Goal: Contribute content: Contribute content

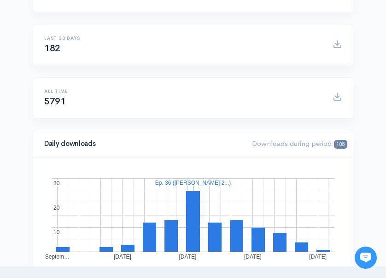
scroll to position [42, 0]
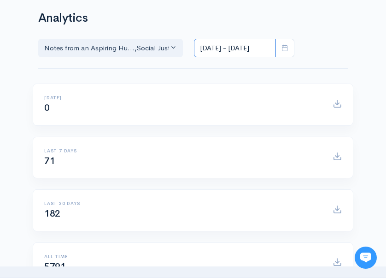
click at [227, 47] on input "Sep 25, 2025 - Oct 8, 2025" at bounding box center [235, 48] width 82 height 19
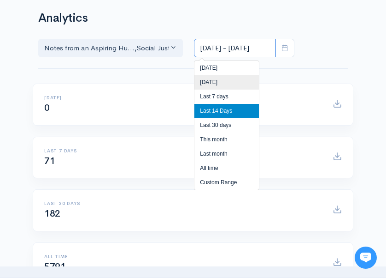
scroll to position [0, 0]
click at [231, 77] on li "Yesterday" at bounding box center [227, 82] width 65 height 14
type input "Oct 7, 2025 - Oct 7, 2025"
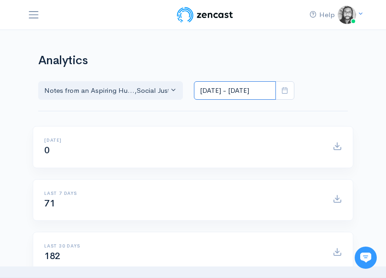
click at [229, 88] on input "Oct 7, 2025 - Oct 7, 2025" at bounding box center [235, 90] width 82 height 19
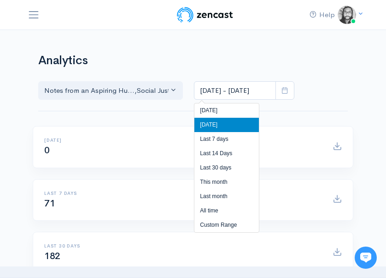
click at [232, 76] on div "Notes from an Aspiring Hu... Social Justice Origin Sto... Notes from an Aspirin…" at bounding box center [166, 85] width 267 height 30
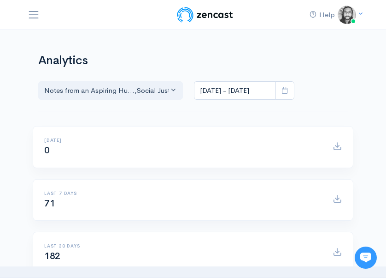
click at [269, 61] on h1 "Analytics" at bounding box center [193, 60] width 310 height 13
click at [61, 70] on div "Notes from an Aspiring Hu... Social Justice Origin Sto... Notes from an Aspirin…" at bounding box center [166, 83] width 267 height 33
click at [54, 56] on h1 "Analytics" at bounding box center [193, 60] width 310 height 13
click at [186, 17] on img at bounding box center [205, 15] width 59 height 18
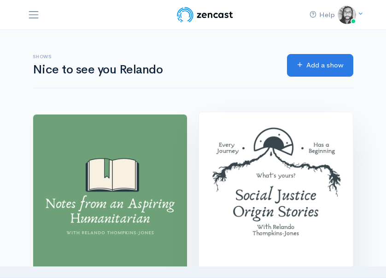
click at [241, 156] on img at bounding box center [276, 189] width 154 height 154
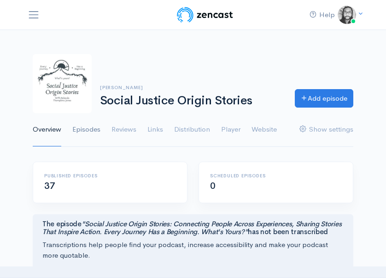
click at [92, 130] on link "Episodes" at bounding box center [86, 129] width 28 height 33
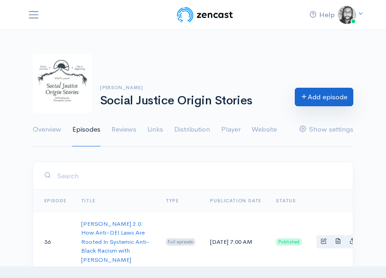
click at [327, 101] on link "Add episode" at bounding box center [324, 97] width 59 height 19
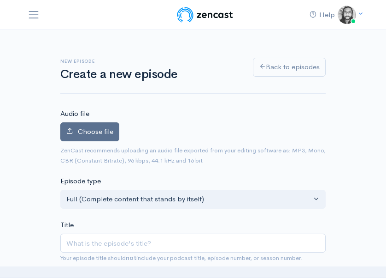
click at [112, 131] on span "Choose file" at bounding box center [96, 131] width 36 height 9
click at [0, 0] on input "Choose file" at bounding box center [0, 0] width 0 height 0
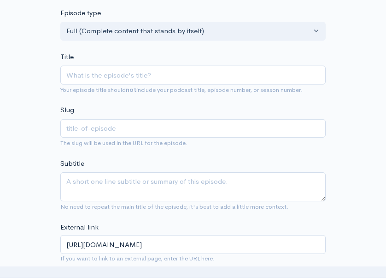
scroll to position [171, 0]
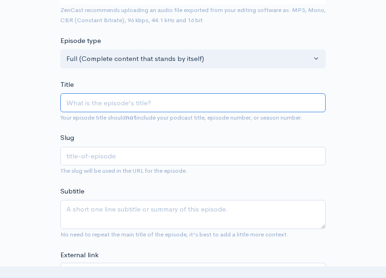
click at [90, 105] on input "Title" at bounding box center [193, 102] width 266 height 19
click at [78, 101] on input "Title" at bounding box center [193, 102] width 266 height 19
type input "A"
type input "a"
type input "A M"
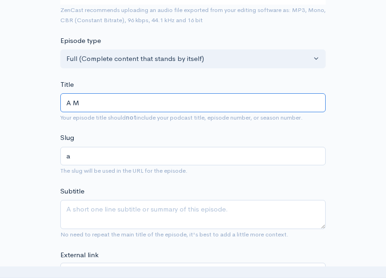
type input "a-m"
type input "A Mor"
type input "a-mor"
type input "A More"
type input "a-more"
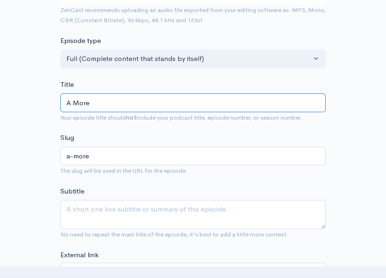
type input "A More H"
type input "a-more-h"
type input "A More Hu"
type input "a-more-hu"
type input "A More Hum"
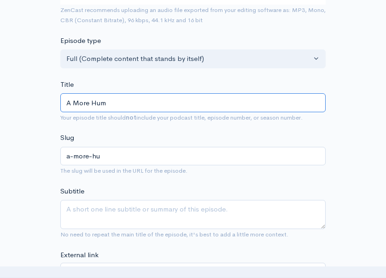
type input "a-more-hum"
type input "A More Human"
type input "a-more-huma"
type input "A More Human"
type input "a-more-human"
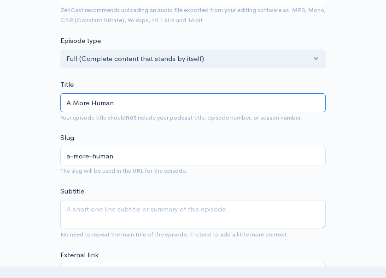
type input "A More Human A"
type input "a-more-human-a"
type input "A More Human Ap"
type input "a-more-human-ap"
type input "A More Human App"
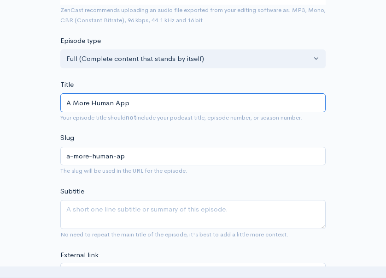
type input "a-more-human-app"
type input "A More Human Appr"
type input "a-more-human-appr"
type input "A More Human Approa"
type input "a-more-human-approa"
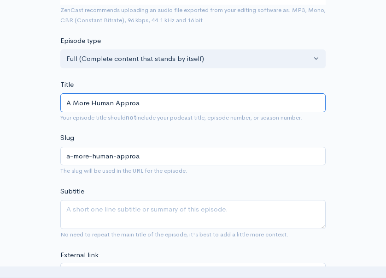
type input "A More Human Approac"
type input "a-more-human-approac"
type input "A More Human Approach"
type input "a-more-human-approach"
type input "A More Human Approac"
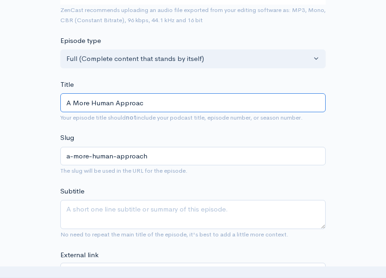
type input "a-more-human-approac"
type input "A More Human Approa"
type input "a-more-human-approa"
type input "A More Human Appro"
type input "a-more-human-appro"
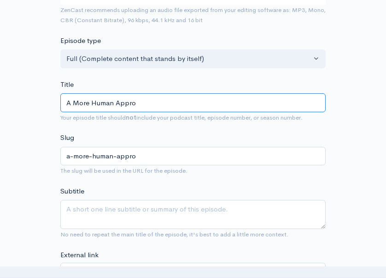
type input "A More Human Appr"
type input "a-more-human-appr"
type input "A More Human App"
type input "a-more-human-app"
type input "A More Human Ap"
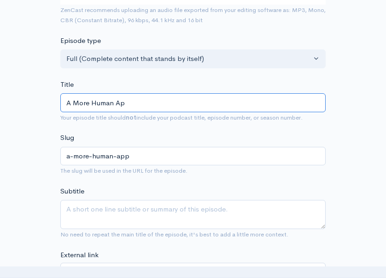
type input "a-more-human-ap"
type input "A More Human A"
type input "a-more-human-a"
type input "A More Human"
type input "a-more-human"
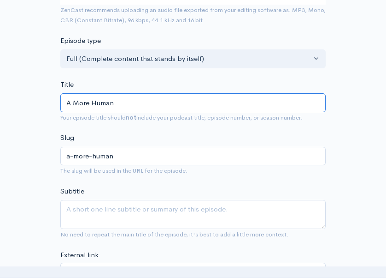
type input "A More Huma"
type input "a-more-huma"
type input "A More Hum"
type input "a-more-hum"
type input "A More Hu"
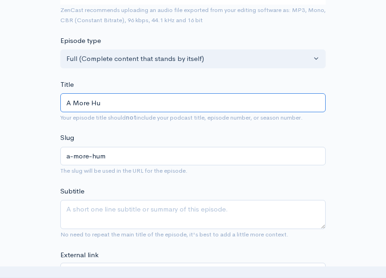
type input "a-more-hu"
type input "A More H"
type input "a-more-h"
type input "A More Hu"
type input "a-more-hu"
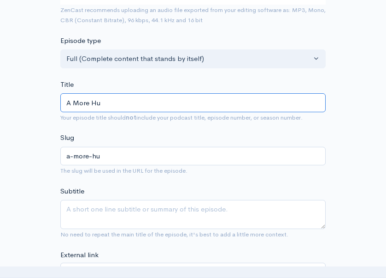
type input "A More H"
type input "a-more-h"
type input "A More HU"
type input "a-more-hu"
type input "A More HUM"
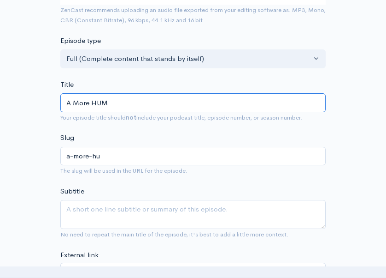
type input "a-more-hum"
type input "A More HUMA"
type input "a-more-huma"
type input "A More HUMAN"
type input "a-more-human"
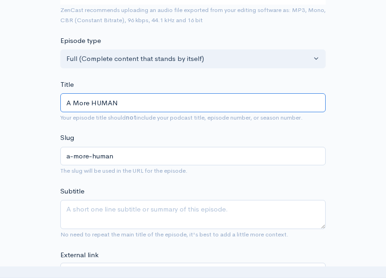
type input "A More HUMAN a"
type input "a-more-human-a"
type input "A More HUMAN"
type input "a-more-human"
type input "A More HUMAN A"
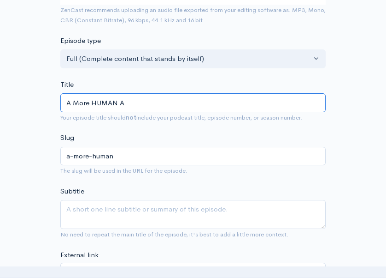
type input "a-more-human-a"
type input "A More HUMAN Ap"
type input "a-more-human-ap"
type input "A More HUMAN App"
type input "a-more-human-app"
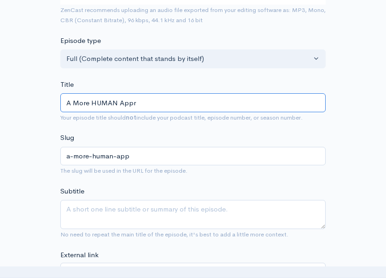
type input "A More HUMAN Appro"
type input "a-more-human-appro"
type input "A More HUMAN Approa"
type input "a-more-human-approa"
type input "A More HUMAN Approach"
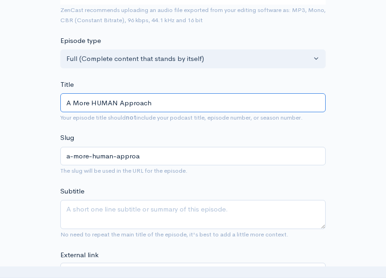
type input "a-more-human-approach"
type input "A More HUMAN Approach t"
type input "a-more-human-approach-t"
type input "A More HUMAN Approach to"
type input "a-more-human-approach-to"
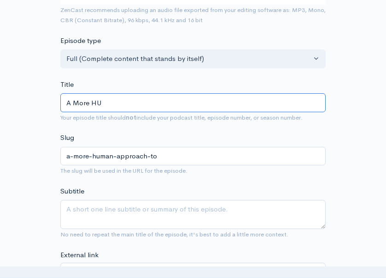
type input "A More H"
type input "a-more-h"
type input "A More Hu"
type input "a-more-hu"
type input "A More Hum"
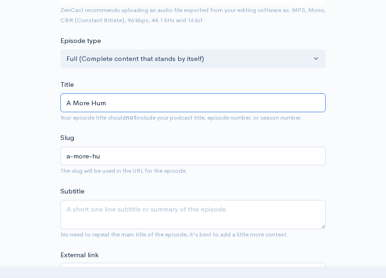
type input "a-more-hum"
type input "A More Human"
type input "a-more-human"
type input "A More Human A"
type input "a-more-human-a"
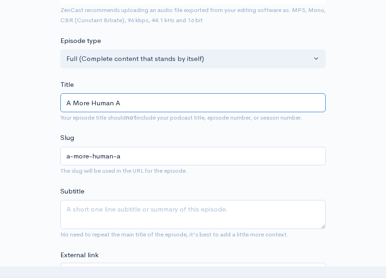
type input "A More Human Ap"
type input "a-more-human-ap"
type input "A More Human App"
type input "a-more-human-app"
type input "A More Human Appro"
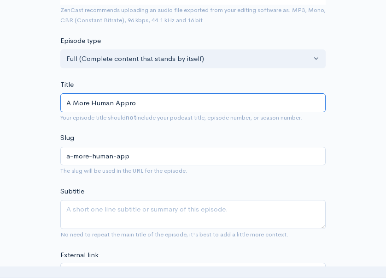
type input "a-more-human-appro"
type input "A More Human Approa"
type input "a-more-human-approa"
type input "A More Human Approach"
type input "a-more-human-approach"
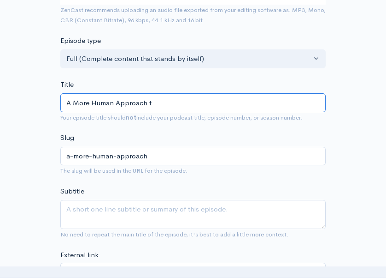
type input "A More Human Approach to"
type input "a-more-human-approach-to"
type input "A More Human Approach to T"
type input "a-more-human-approach-to-t"
type input "A More Human Approach to Tr"
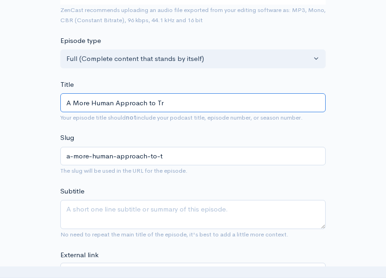
type input "a-more-human-approach-to-tr"
type input "A More Human Approach to Tru"
type input "a-more-human-approach-to-tru"
type input "A More Human Approach to Trut"
type input "a-more-human-approach-to-trut"
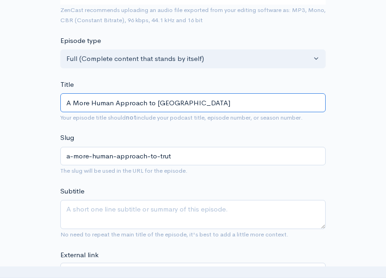
type input "A More Human Approach to Truth"
type input "a-more-human-approach-to-truth"
type input "A More Human Approach to Truth-T"
type input "a-more-human-approach-to-truth-t"
type input "A More Human Approach to Truth-Tel"
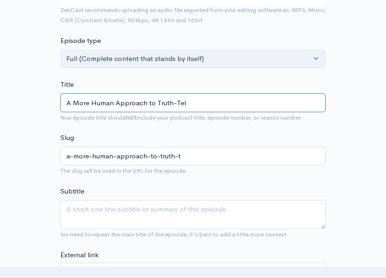
type input "a-more-human-approach-to-truth-tel"
type input "A More Human Approach to Truth-Tell"
type input "a-more-human-approach-to-truth-tell"
type input "A More Human Approach to Truth-Telling"
type input "a-more-human-approach-to-truth-telling"
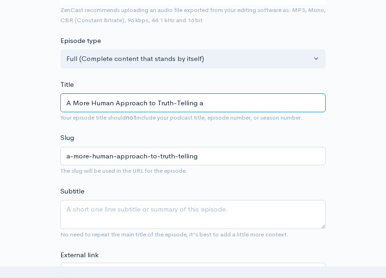
type input "A More Human Approach to Truth-Telling an"
type input "a-more-human-approach-to-truth-telling-an"
type input "A More Human Approach to Truth-Telling and"
type input "a-more-human-approach-to-truth-telling-and"
type input "A More Human Approach to Truth-Telling and B"
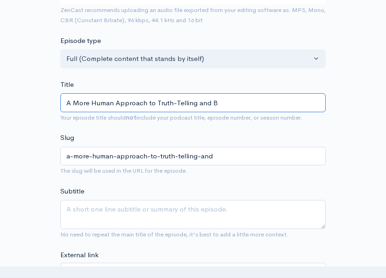
type input "a-more-human-approach-to-truth-telling-and-b"
type input "A More Human Approach to Truth-Telling and Bu"
type input "a-more-human-approach-to-truth-telling-and-bu"
type input "A More Human Approach to Truth-Telling and Bui"
type input "a-more-human-approach-to-truth-telling-and-bui"
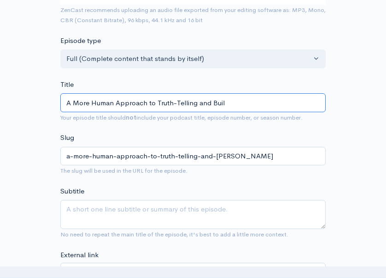
type input "A More Human Approach to Truth-Telling and Build"
type input "a-more-human-approach-to-truth-telling-and-build"
type input "A More Human Approach to Truth-Telling and Buildi"
type input "a-more-human-approach-to-truth-telling-and-buildi"
type input "A More Human Approach to Truth-Telling and Buildin"
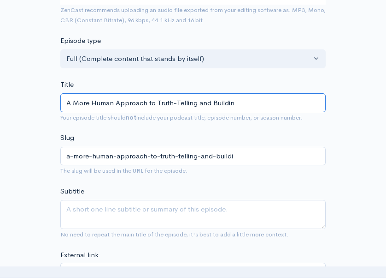
type input "a-more-human-approach-to-truth-telling-and-buildin"
type input "A More Human Approach to Truth-Telling and Building"
type input "a-more-human-approach-to-truth-telling-and-building"
type input "A More Human Approach to Truth-Telling and Building C"
type input "a-more-human-approach-to-truth-telling-and-building-c"
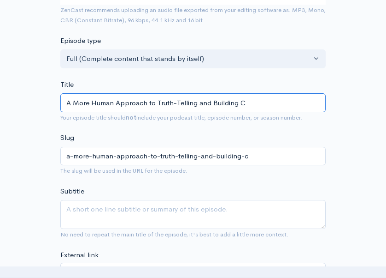
type input "A More Human Approach to Truth-Telling and Building Co"
type input "a-more-human-approach-to-truth-telling-and-building-co"
type input "A More Human Approach to Truth-Telling and Building Com"
type input "a-more-human-approach-to-truth-telling-and-building-com"
type input "A More Human Approach to Truth-Telling and Building Comm"
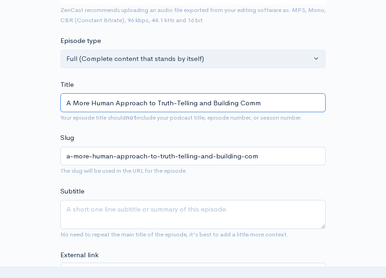
type input "a-more-human-approach-to-truth-telling-and-building-comm"
type input "A More Human Approach to Truth-Telling and Building Commu"
type input "a-more-human-approach-to-truth-telling-and-building-commu"
type input "A More Human Approach to Truth-Telling and Building Communi"
type input "a-more-human-approach-to-truth-telling-and-building-communi"
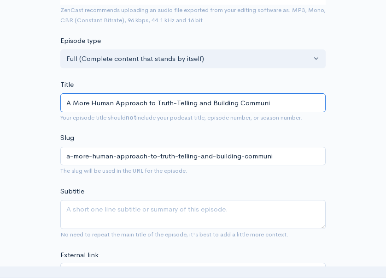
type input "A More Human Approach to Truth-Telling and Building Communit"
type input "a-more-human-approach-to-truth-telling-and-building-communit"
type input "A More Human Approach to Truth-Telling and Building Community"
type input "a-more-human-approach-to-truth-telling-and-building-community"
type input "A More Human Approach to Truth-Telling and Building Community: B"
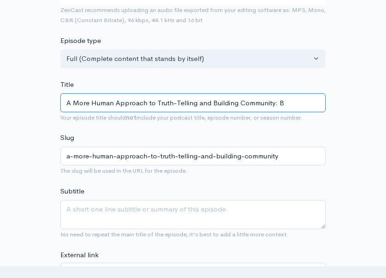
type input "a-more-human-approach-to-truth-telling-and-building-community-b"
type input "A More Human Approach to Truth-Telling and Building Community: Be"
type input "a-more-human-approach-to-truth-telling-and-building-community-be"
type input "A More Human Approach to Truth-Telling and Building Community: Beco"
type input "a-more-human-approach-to-truth-telling-and-building-community-beco"
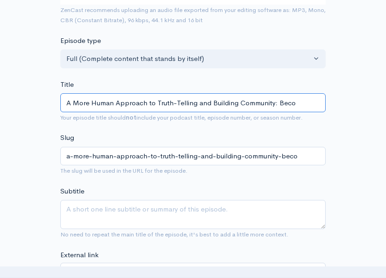
type input "A More Human Approach to Truth-Telling and Building Community: Becom"
type input "a-more-human-approach-to-truth-telling-and-building-community-becom"
type input "A More Human Approach to Truth-Telling and Building Community: Becoming"
type input "a-more-human-approach-to-truth-telling-and-building-community-becoming"
type input "A More Human Approach to Truth-Telling and Building Community: Becoming th"
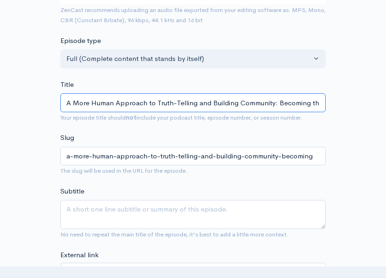
type input "a-more-human-approach-to-truth-telling-and-building-community-becoming-th"
type input "A More Human Approach to Truth-Telling and Building Community: Becoming the"
type input "a-more-human-approach-to-truth-telling-and-building-community-becoming-the"
type input "A More Human Approach to Truth-Telling and Building Community: Becoming the Q"
type input "a-more-human-approach-to-truth-telling-and-building-community-becoming-the-q"
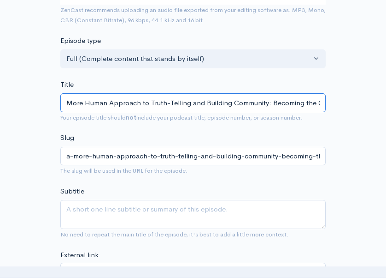
type input "A More Human Approach to Truth-Telling and Building Community: Becoming the Qu"
type input "a-more-human-approach-to-truth-telling-and-building-community-becoming-the-qu"
type input "A More Human Approach to Truth-Telling and Building Community: Becoming the Qui…"
type input "a-more-human-approach-to-truth-telling-and-building-community-becoming-the-quie…"
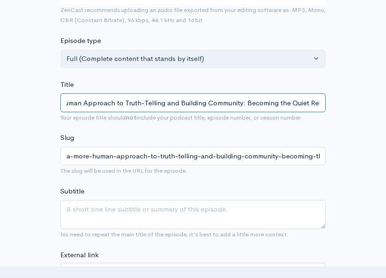
type input "A More Human Approach to Truth-Telling and Building Community: Becoming the Qui…"
type input "a-more-human-approach-to-truth-telling-and-building-community-becoming-the-quie…"
type input "A More Human Approach to Truth-Telling and Building Community: Becoming the Qui…"
type input "a-more-human-approach-to-truth-telling-and-building-community-becoming-the-quie…"
type input "A More Human Approach to Truth-Telling and Building Community: Becoming the Qui…"
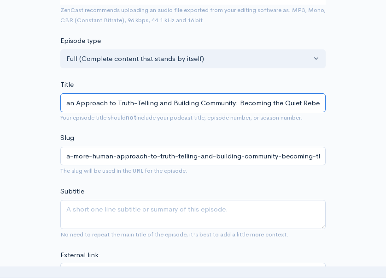
type input "a-more-human-approach-to-truth-telling-and-building-community-becoming-the-quie…"
type input "A More Human Approach to Truth-Telling and Building Community: Becoming the Qui…"
type input "a-more-human-approach-to-truth-telling-and-building-community-becoming-the-quie…"
type input "A More Human Approach to Truth-Telling and Building Community: Becoming the Qui…"
type input "a-more-human-approach-to-truth-telling-and-building-community-becoming-the-quie…"
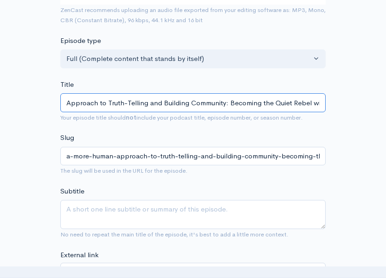
type input "A More Human Approach to Truth-Telling and Building Community: Becoming the Qui…"
type input "a-more-human-approach-to-truth-telling-and-building-community-becoming-the-quie…"
type input "A More Human Approach to Truth-Telling and Building Community: Becoming the Qui…"
type input "a-more-human-approach-to-truth-telling-and-building-community-becoming-the-quie…"
type input "A More Human Approach to Truth-Telling and Building Community: Becoming the Qui…"
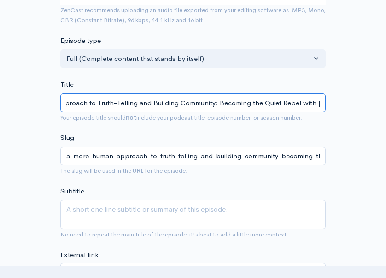
type input "a-more-human-approach-to-truth-telling-and-building-community-becoming-the-quie…"
type input "A More Human Approach to Truth-Telling and Building Community: Becoming the Qui…"
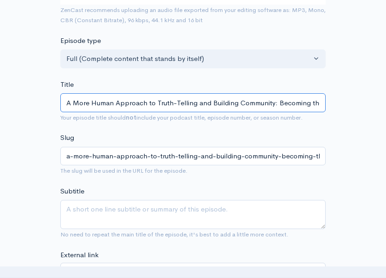
drag, startPoint x: 113, startPoint y: 103, endPoint x: 97, endPoint y: 102, distance: 16.1
click at [97, 102] on input "A More Human Approach to Truth-Telling and Building Community: Becoming the Qui…" at bounding box center [193, 102] width 266 height 19
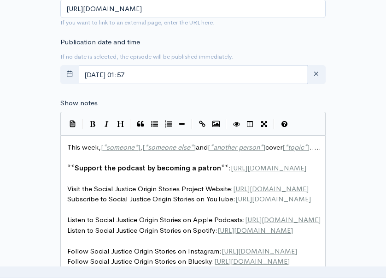
scroll to position [3, 0]
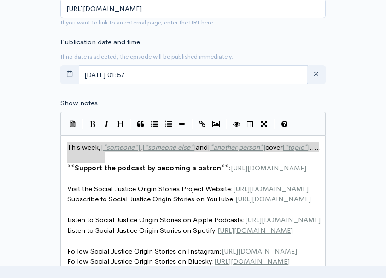
drag, startPoint x: 67, startPoint y: 146, endPoint x: 108, endPoint y: 155, distance: 42.1
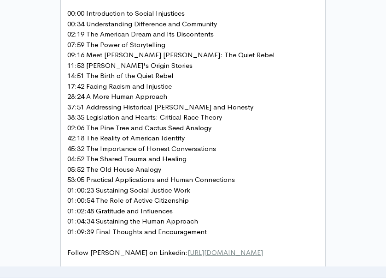
scroll to position [813, 0]
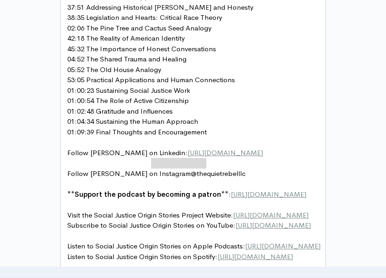
drag, startPoint x: 208, startPoint y: 152, endPoint x: 152, endPoint y: 150, distance: 55.4
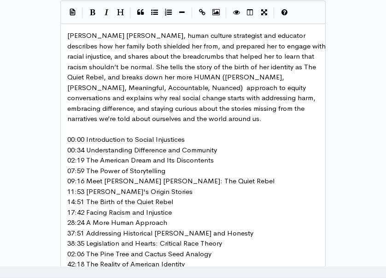
scroll to position [553, 0]
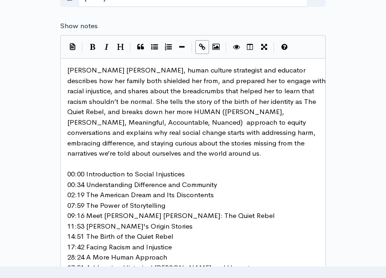
click at [200, 41] on button "Create Link" at bounding box center [203, 47] width 14 height 14
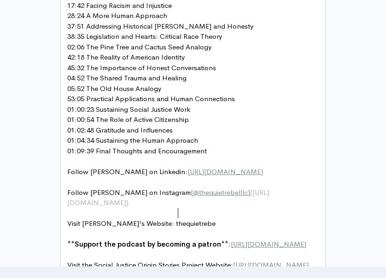
scroll to position [3, 112]
drag, startPoint x: 180, startPoint y: 203, endPoint x: 138, endPoint y: 203, distance: 42.0
paste textarea
click at [261, 208] on pre "​" at bounding box center [196, 213] width 262 height 11
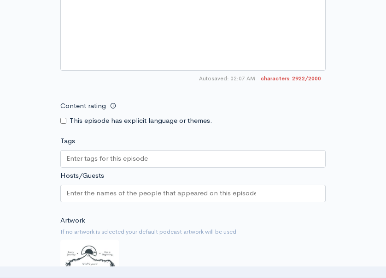
scroll to position [1276, 0]
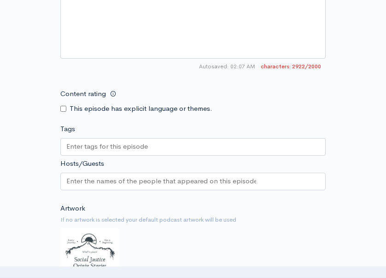
click at [207, 177] on input "Hosts/Guests" at bounding box center [161, 181] width 190 height 11
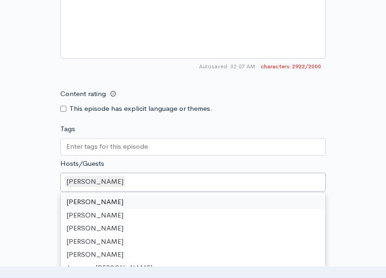
click at [211, 172] on div "[PERSON_NAME]" at bounding box center [193, 181] width 266 height 19
click at [213, 178] on div "[PERSON_NAME]" at bounding box center [193, 181] width 266 height 19
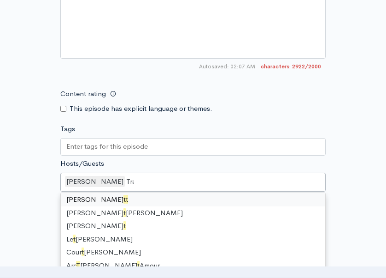
scroll to position [0, 0]
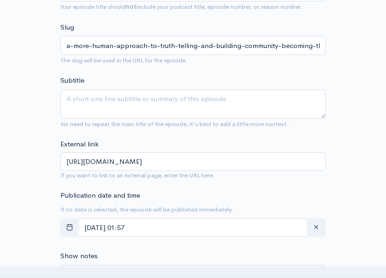
scroll to position [357, 0]
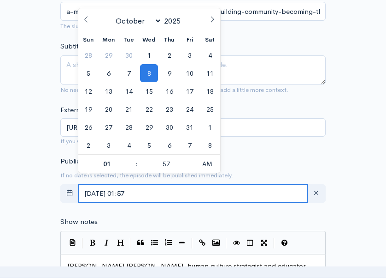
click at [88, 185] on input "October, 08 2025 01:57" at bounding box center [193, 193] width 230 height 19
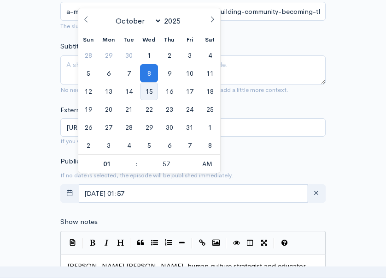
click at [148, 95] on span "15" at bounding box center [149, 91] width 18 height 18
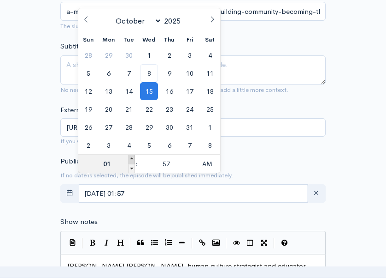
click at [131, 155] on span at bounding box center [132, 158] width 6 height 9
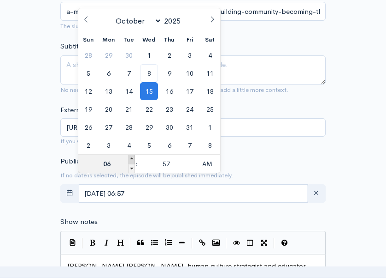
click at [131, 155] on span at bounding box center [132, 158] width 6 height 9
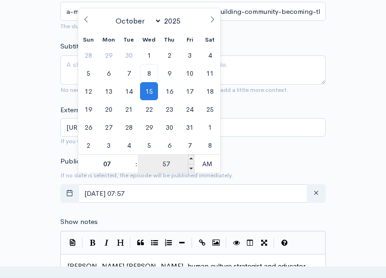
click at [171, 164] on input "57" at bounding box center [166, 163] width 57 height 18
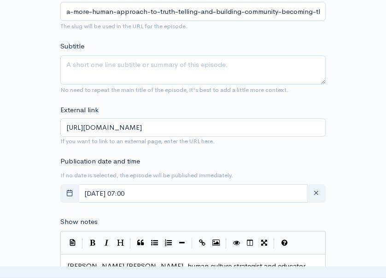
click at [277, 156] on div "Publication date and time If no date is selected, the episode will be published…" at bounding box center [193, 181] width 277 height 51
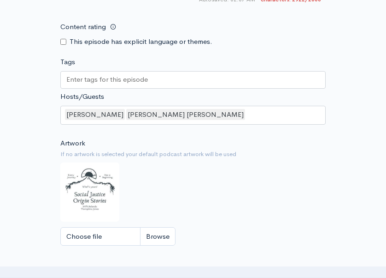
scroll to position [1406, 0]
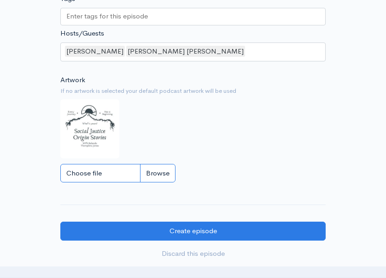
click at [163, 169] on input "Choose file" at bounding box center [117, 173] width 115 height 19
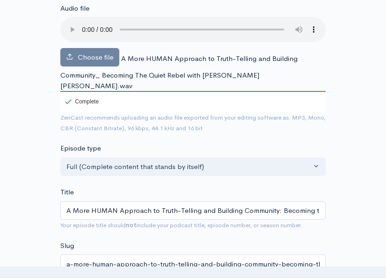
scroll to position [65, 0]
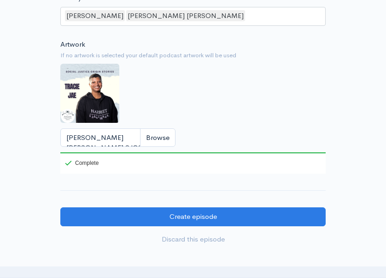
scroll to position [1477, 0]
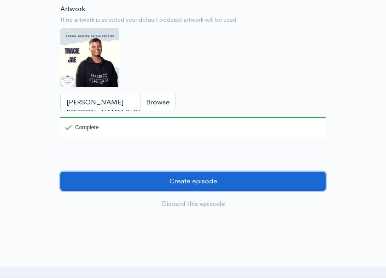
click at [208, 176] on input "Create episode" at bounding box center [193, 181] width 266 height 19
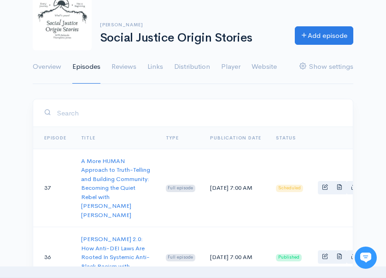
scroll to position [69, 0]
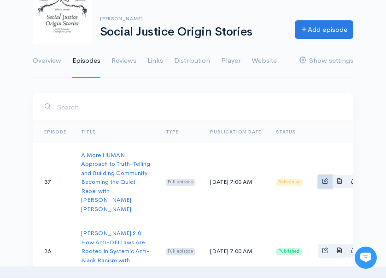
click at [318, 184] on link "Basic example" at bounding box center [325, 181] width 14 height 13
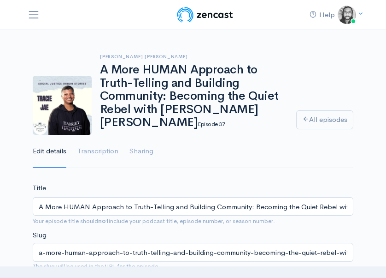
drag, startPoint x: 183, startPoint y: 193, endPoint x: 174, endPoint y: 193, distance: 9.2
click at [174, 197] on input "A More HUMAN Approach to Truth-Telling and Building Community: Becoming the Qui…" at bounding box center [193, 206] width 321 height 19
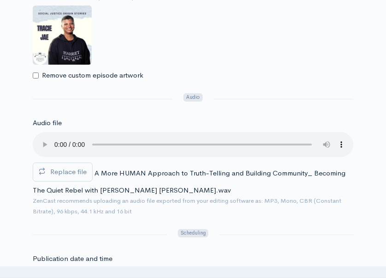
scroll to position [408, 0]
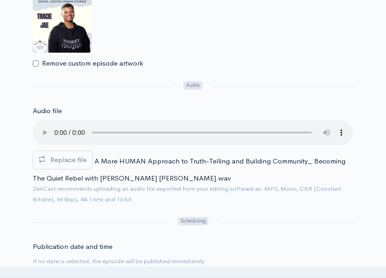
type input "A More HUMAN Approach to Truth-Telling & Building Community: Becoming the Quiet…"
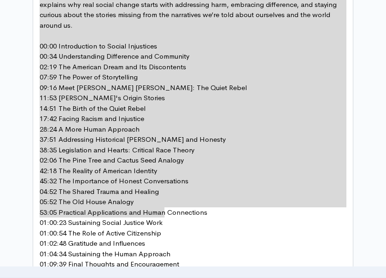
scroll to position [846, 0]
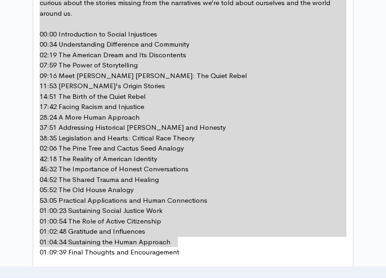
drag, startPoint x: 39, startPoint y: 125, endPoint x: 226, endPoint y: 224, distance: 212.3
type textarea "Tracie Jae, human culture strategist and educator describes how her family both…"
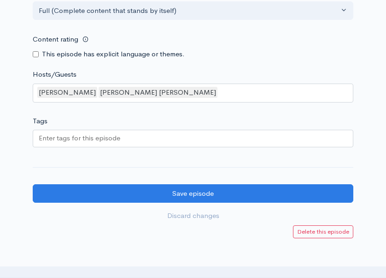
scroll to position [1548, 0]
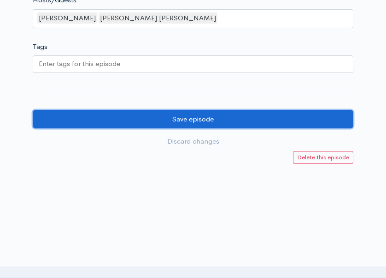
click at [250, 117] on input "Save episode" at bounding box center [193, 119] width 321 height 19
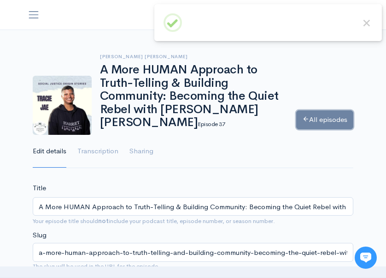
click at [329, 114] on link "All episodes" at bounding box center [325, 119] width 57 height 19
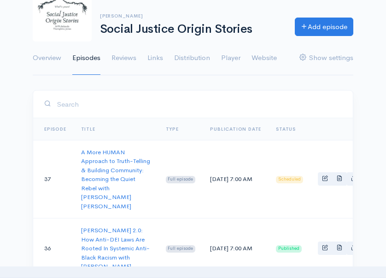
scroll to position [83, 0]
